Goal: Check status: Check status

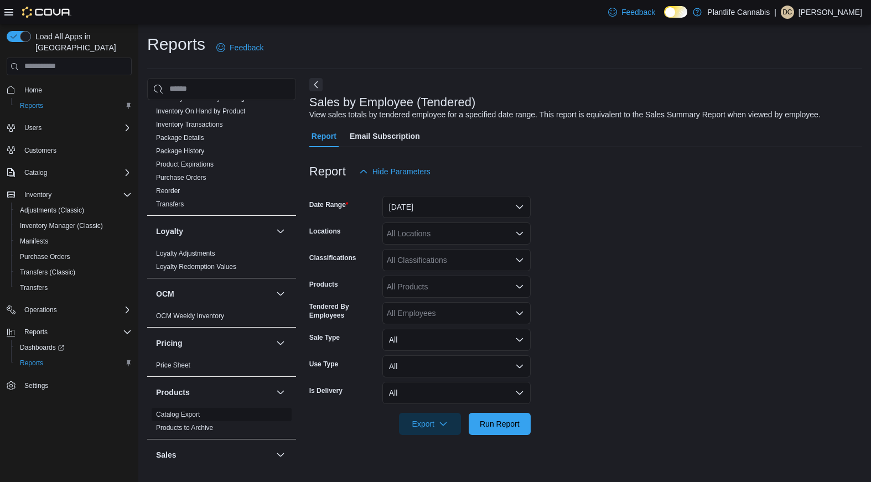
scroll to position [308, 0]
click at [401, 204] on button "[DATE]" at bounding box center [457, 207] width 148 height 22
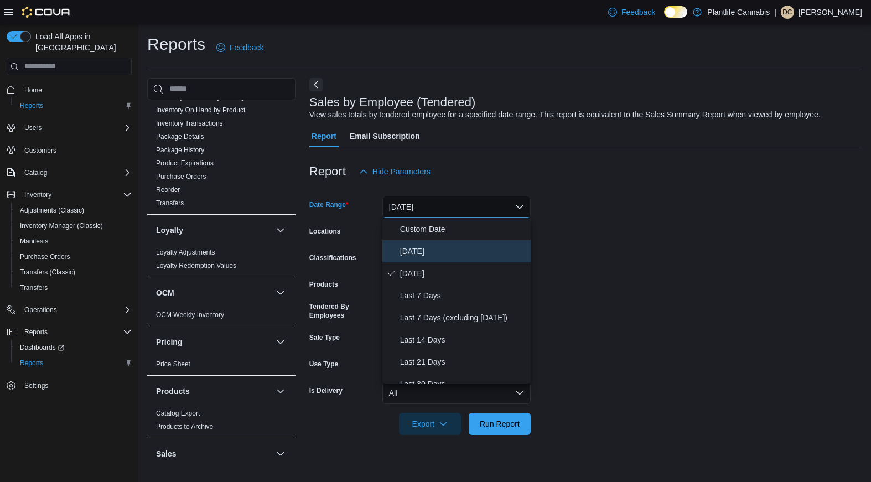
click at [429, 249] on span "[DATE]" at bounding box center [463, 251] width 126 height 13
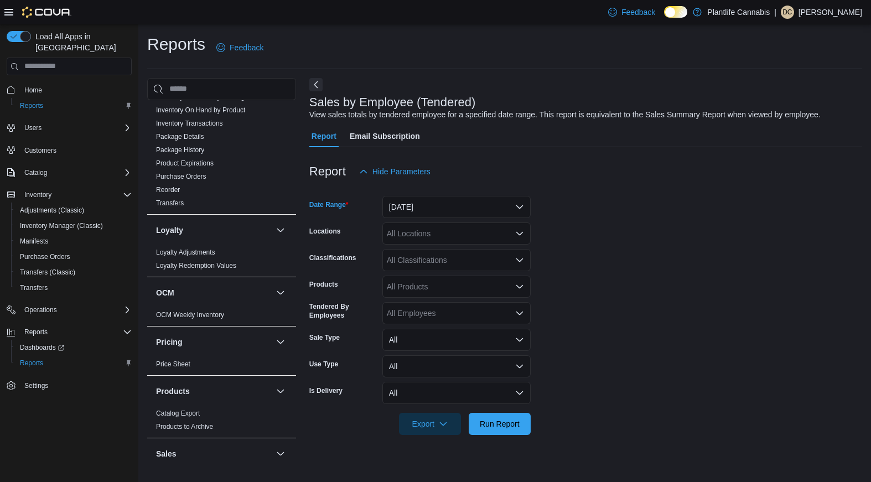
click at [412, 239] on div "All Locations" at bounding box center [457, 234] width 148 height 22
type input "***"
click at [420, 253] on span "[GEOGRAPHIC_DATA] - Dalhousie" at bounding box center [473, 252] width 122 height 11
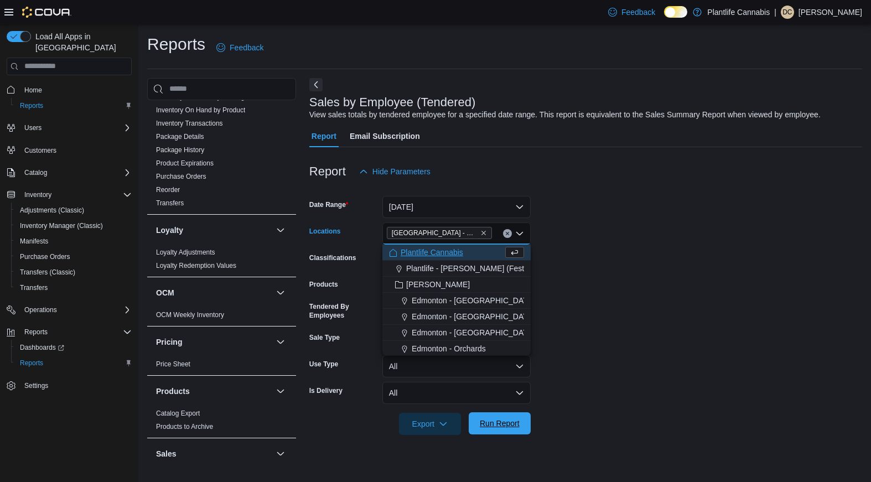
click at [503, 429] on span "Run Report" at bounding box center [500, 423] width 49 height 22
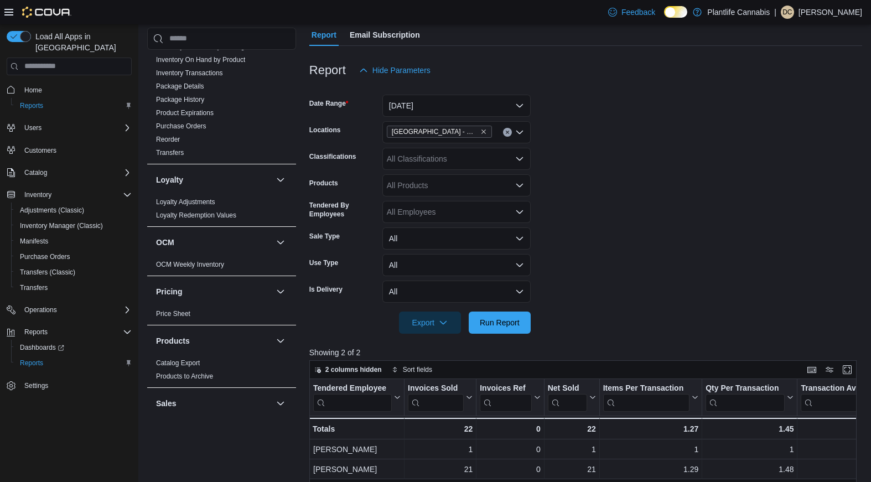
scroll to position [223, 0]
